Goal: Information Seeking & Learning: Learn about a topic

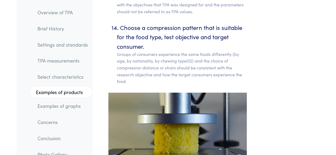
scroll to position [3619, 0]
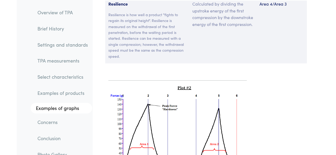
scroll to position [4279, 0]
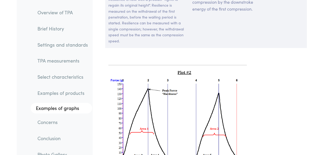
drag, startPoint x: 228, startPoint y: 153, endPoint x: 322, endPoint y: 140, distance: 94.0
